Goal: Navigation & Orientation: Understand site structure

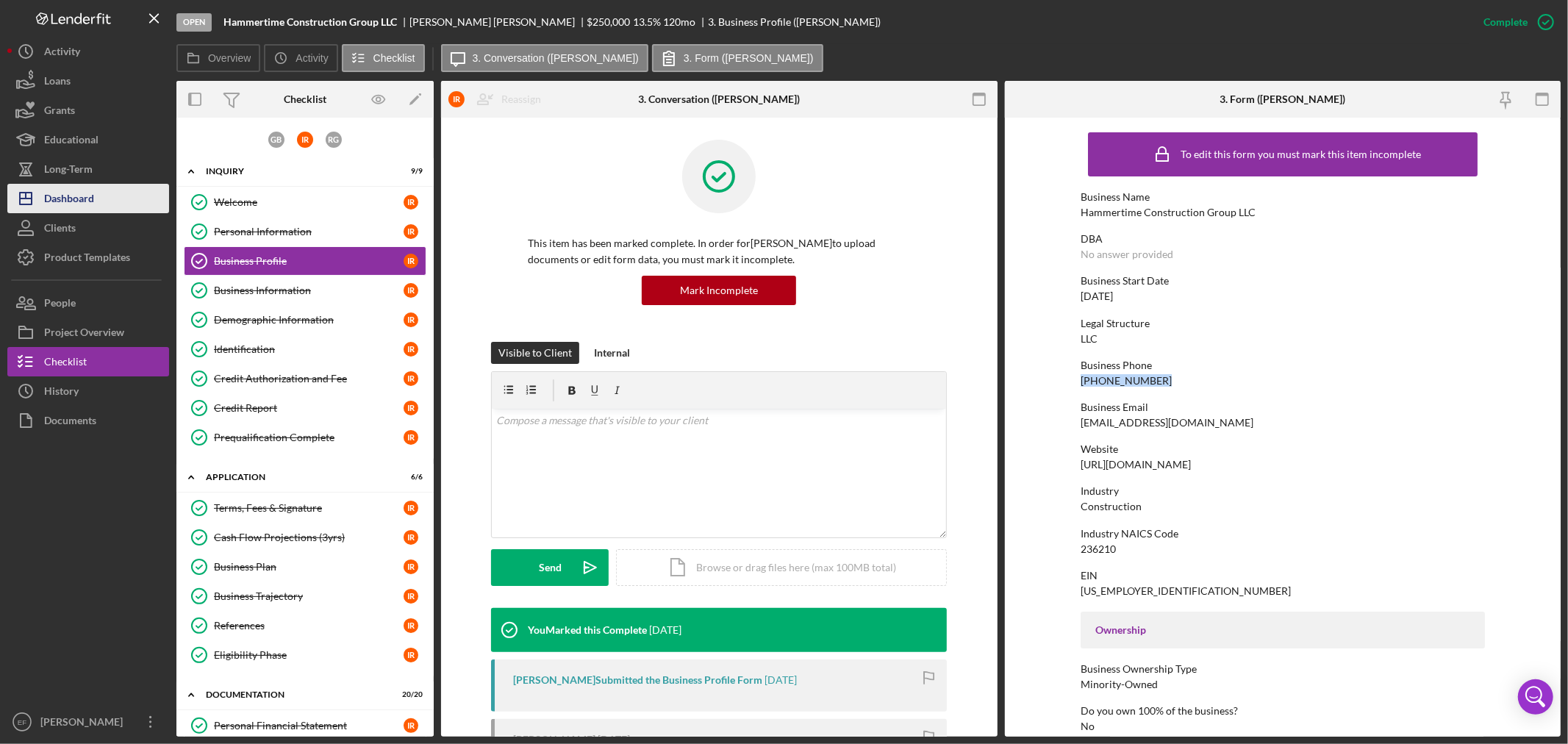
click at [64, 196] on div "Dashboard" at bounding box center [69, 201] width 50 height 33
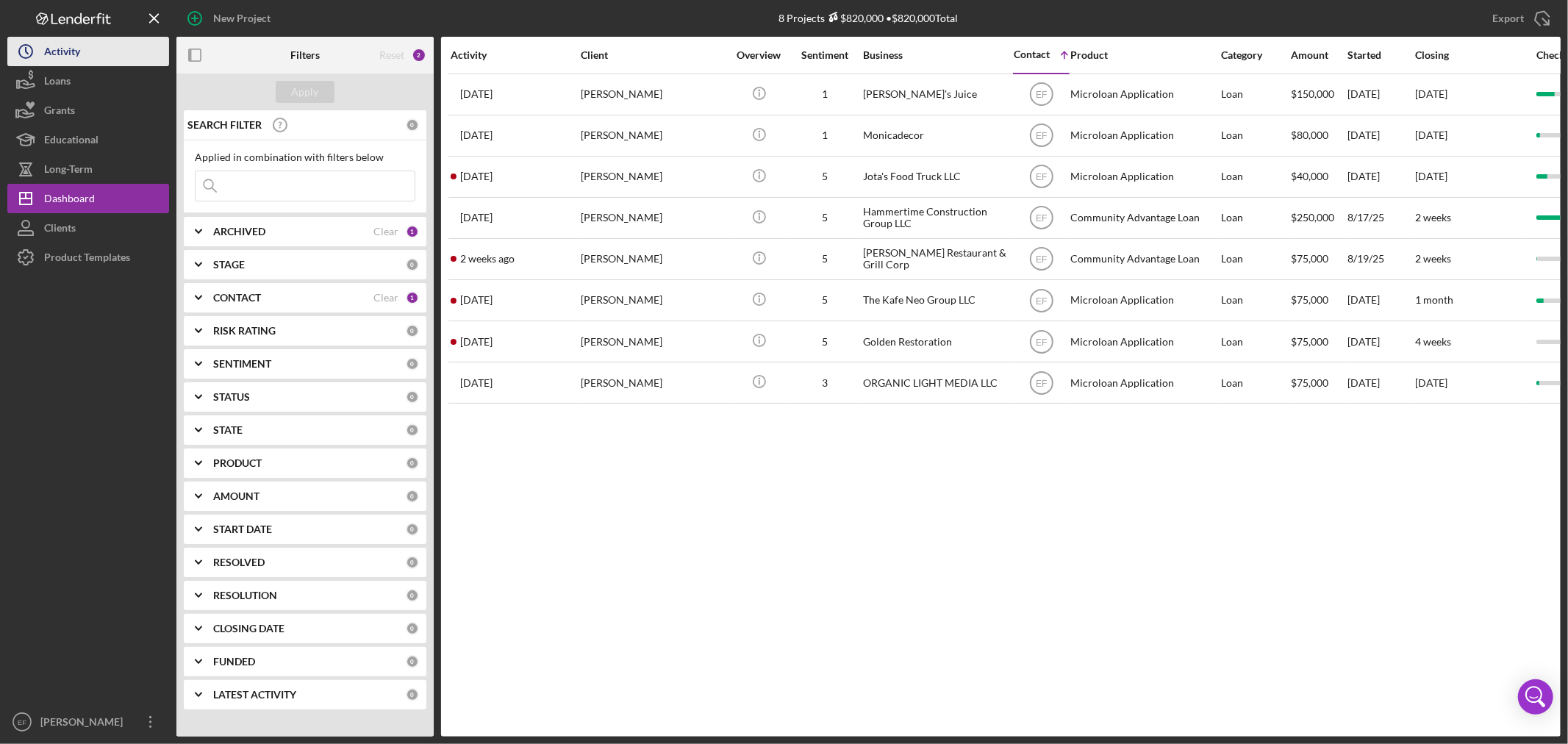
click at [71, 55] on div "Activity" at bounding box center [62, 53] width 36 height 33
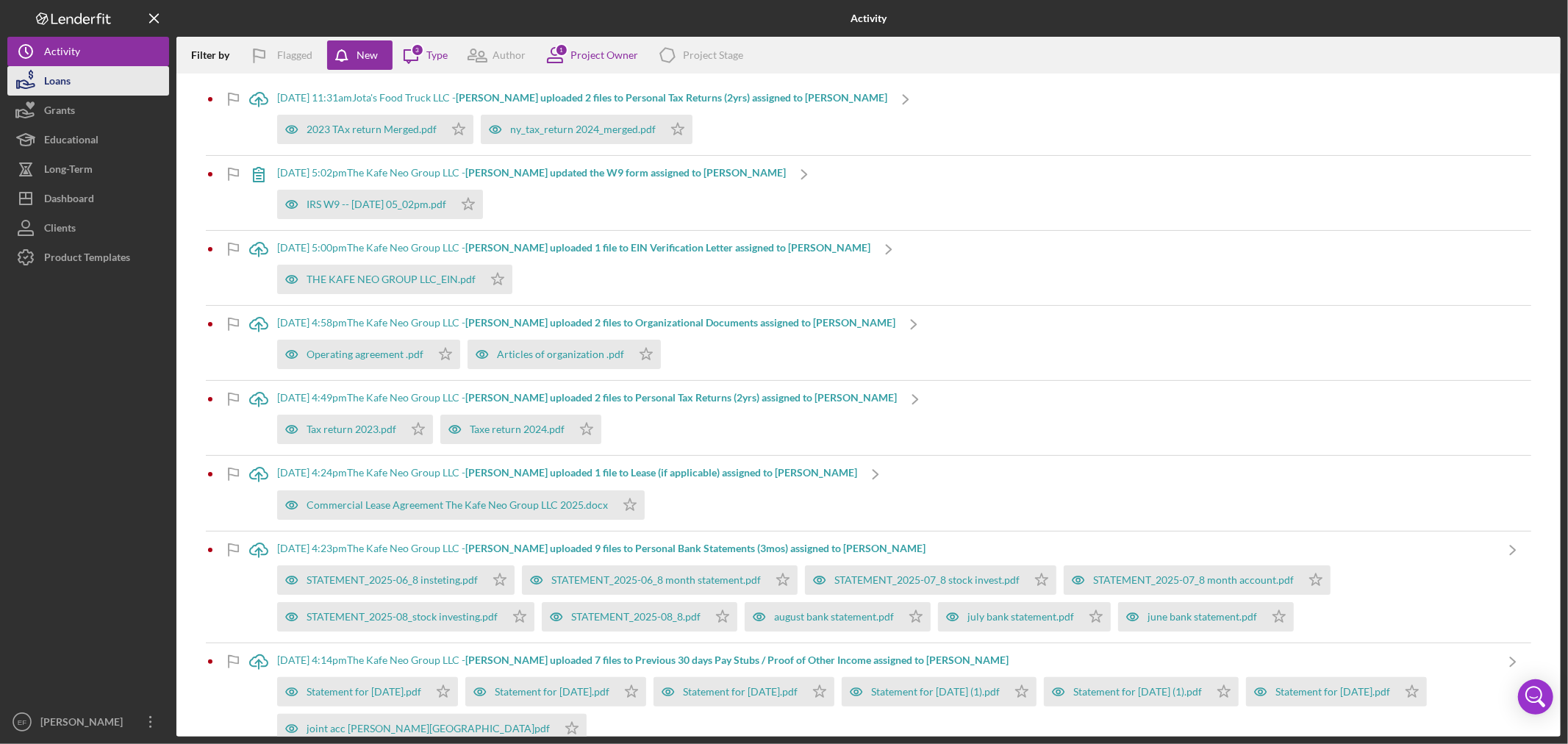
click at [63, 78] on div "Loans" at bounding box center [57, 82] width 26 height 33
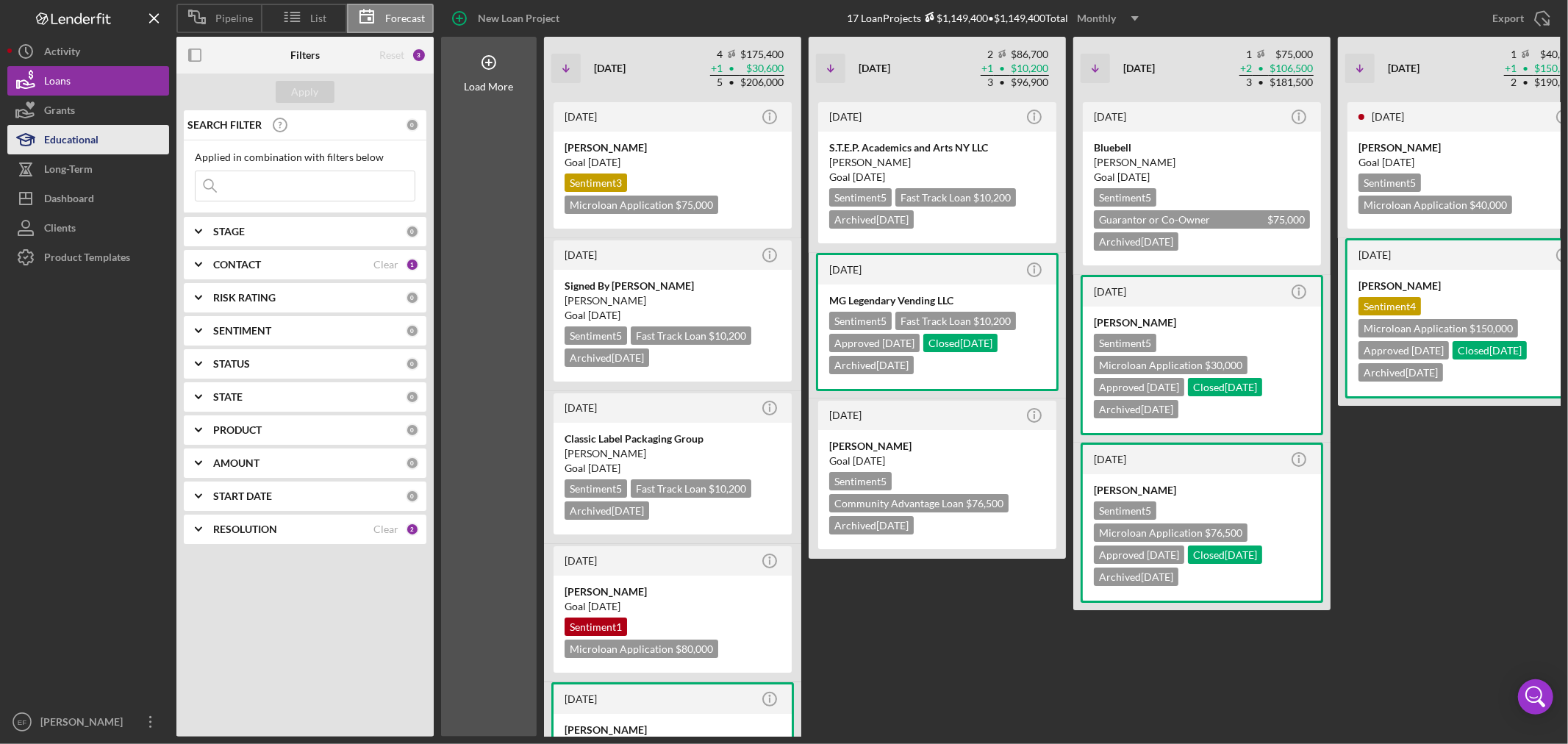
click at [85, 135] on div "Educational" at bounding box center [71, 141] width 55 height 33
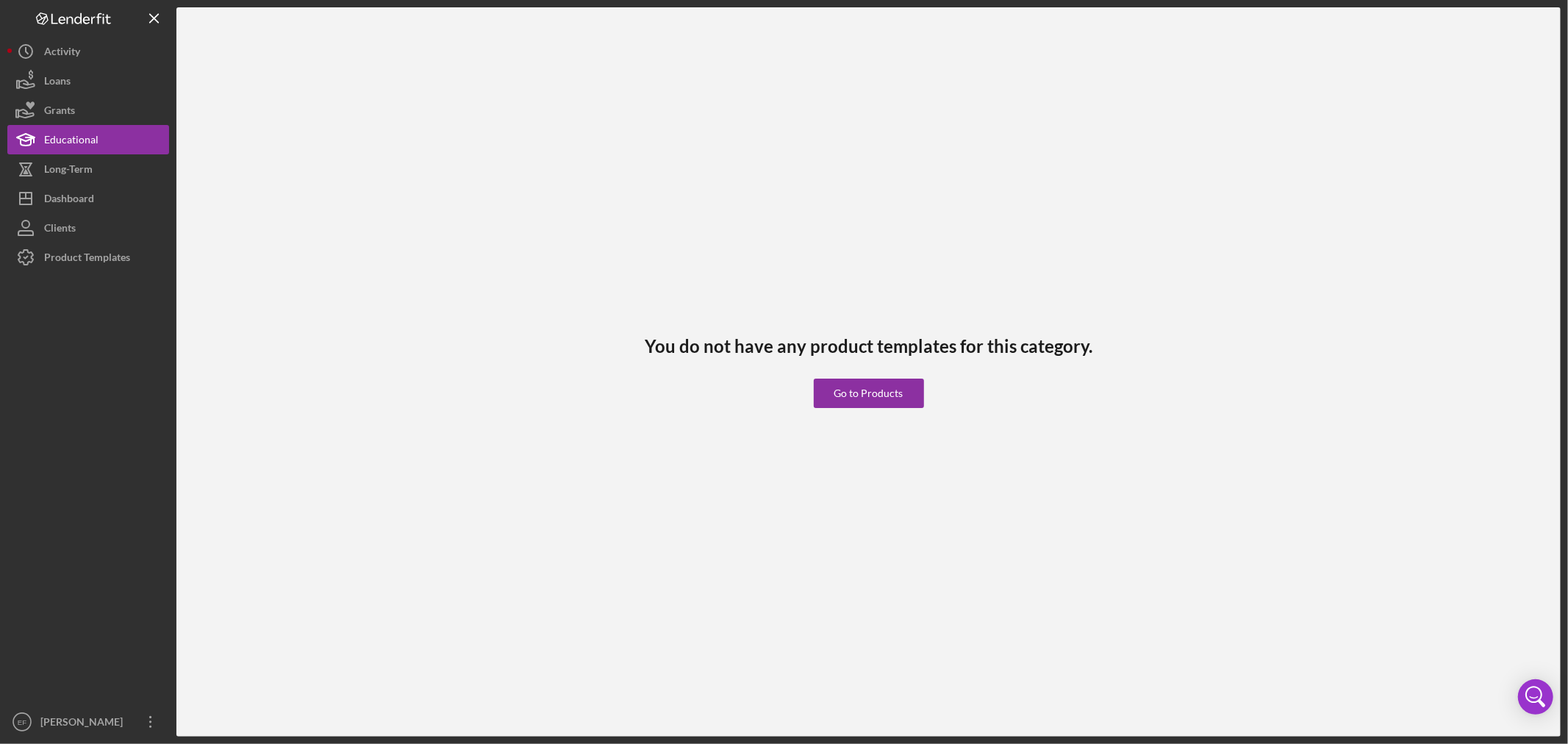
drag, startPoint x: 69, startPoint y: 333, endPoint x: 72, endPoint y: 296, distance: 37.1
click at [72, 326] on div at bounding box center [88, 490] width 162 height 436
click at [52, 163] on div "Long-Term" at bounding box center [68, 171] width 49 height 33
click at [54, 197] on div "Dashboard" at bounding box center [69, 201] width 50 height 33
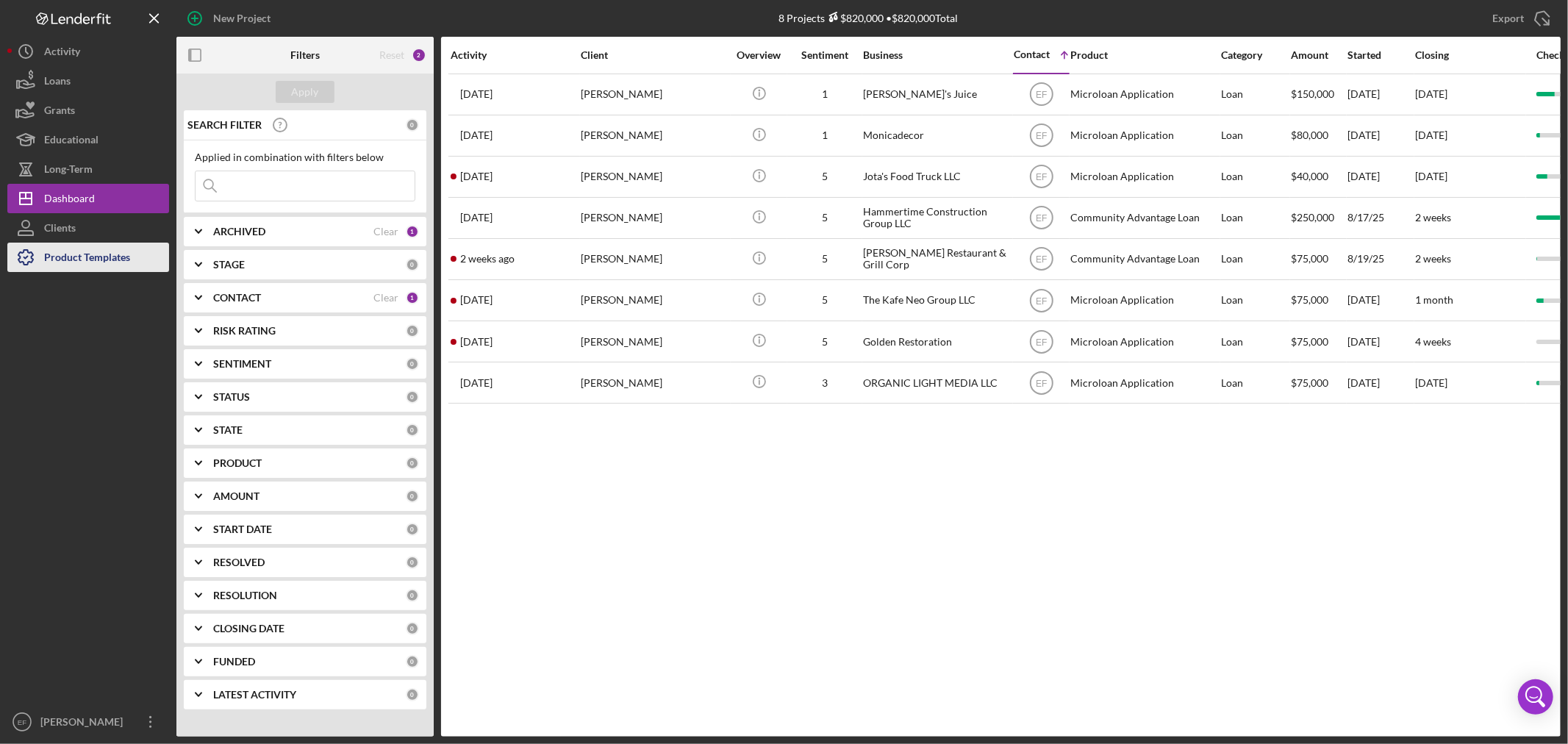
click at [82, 256] on div "Product Templates" at bounding box center [87, 259] width 86 height 33
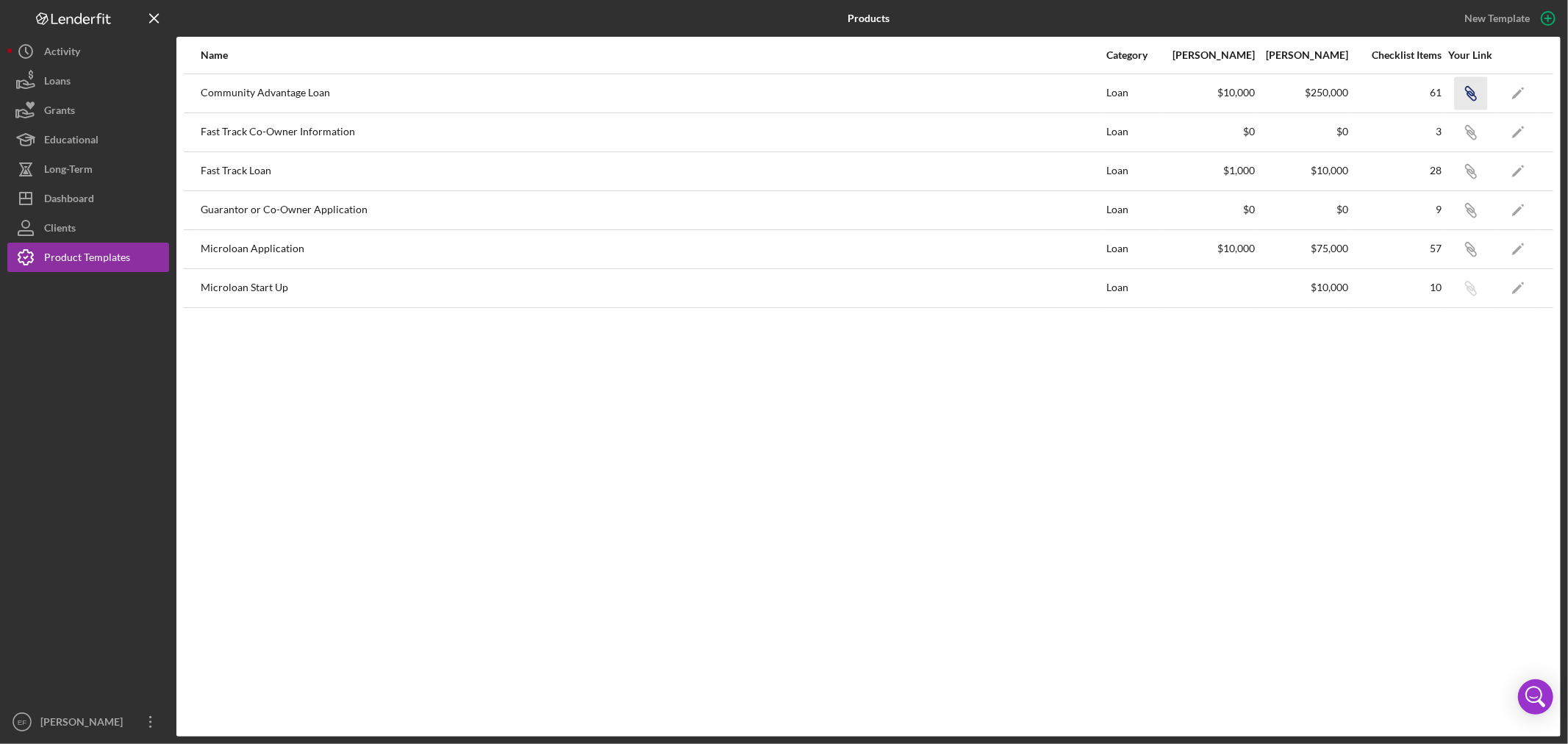
click at [1466, 87] on icon "button" at bounding box center [1469, 91] width 9 height 9
click at [518, 454] on div "Name Category Min Amount Max Amount Checklist Items Your Link Community Advanta…" at bounding box center [869, 386] width 1384 height 700
